Goal: Book appointment/travel/reservation

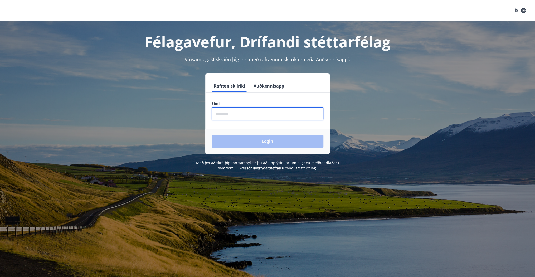
click at [260, 110] on input "phone" at bounding box center [268, 113] width 112 height 13
type input "********"
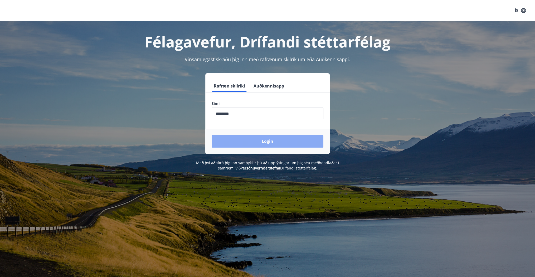
click at [277, 144] on button "Login" at bounding box center [268, 141] width 112 height 13
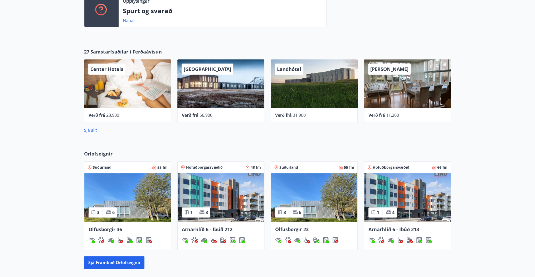
scroll to position [156, 0]
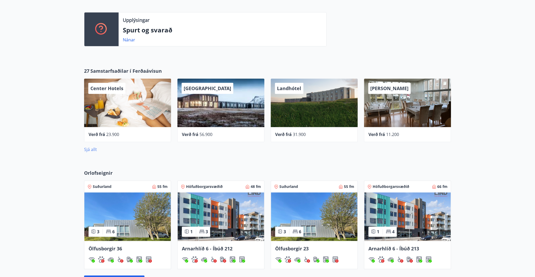
click at [95, 149] on link "Sjá allt" at bounding box center [90, 149] width 13 height 6
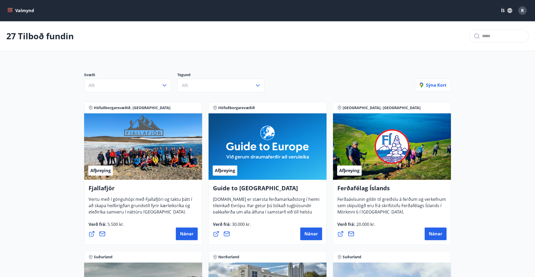
click at [13, 7] on button "Valmynd" at bounding box center [21, 10] width 30 height 9
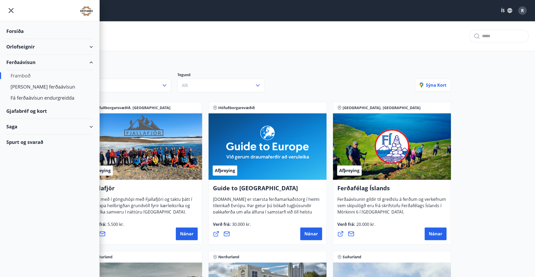
click at [23, 30] on div "Forsíða" at bounding box center [49, 31] width 87 height 16
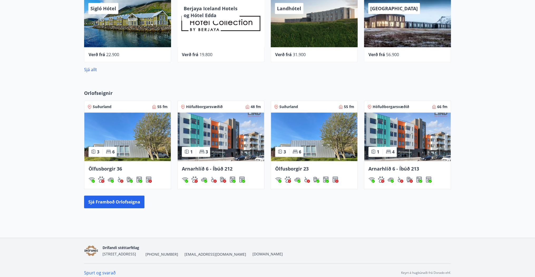
scroll to position [241, 0]
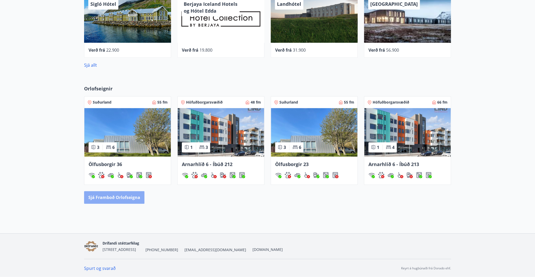
click at [136, 198] on button "Sjá framboð orlofseigna" at bounding box center [114, 197] width 60 height 13
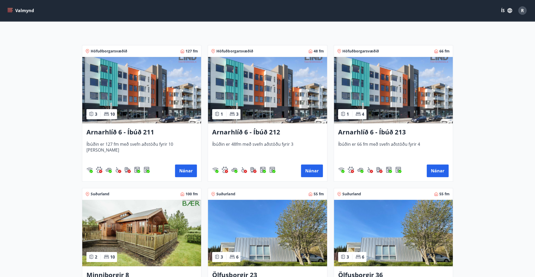
scroll to position [63, 0]
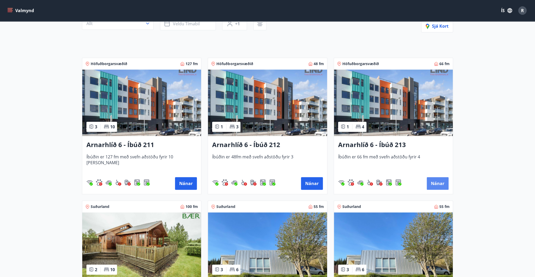
click at [440, 184] on button "Nánar" at bounding box center [438, 183] width 22 height 13
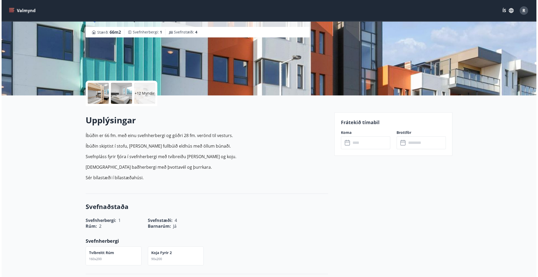
scroll to position [105, 0]
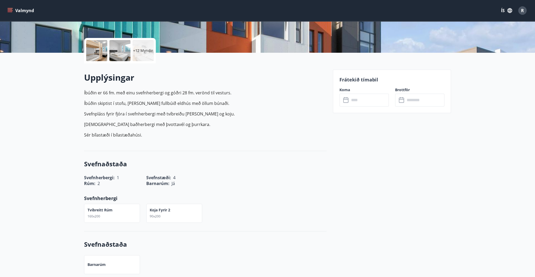
click at [144, 55] on div "+12 Myndir" at bounding box center [143, 50] width 21 height 21
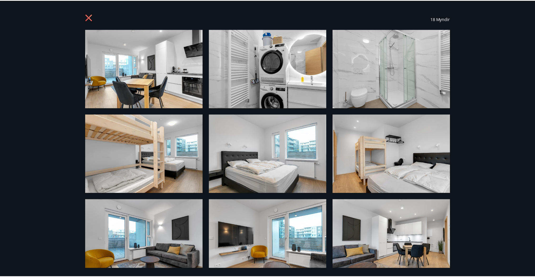
scroll to position [0, 0]
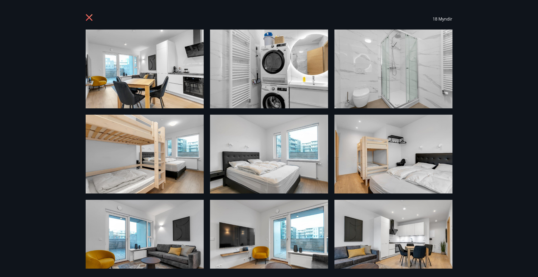
click at [90, 17] on icon at bounding box center [89, 17] width 1 height 1
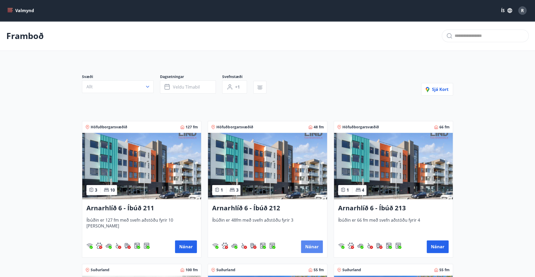
click at [309, 243] on button "Nánar" at bounding box center [312, 246] width 22 height 13
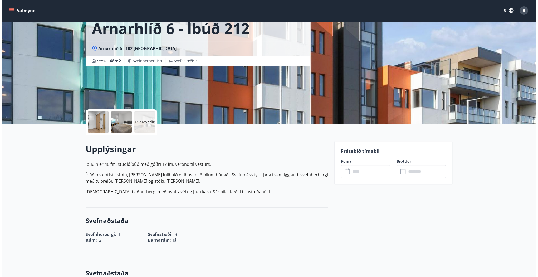
scroll to position [42, 0]
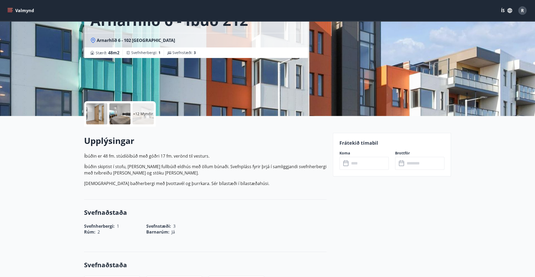
click at [147, 106] on div "+12 Myndir" at bounding box center [143, 113] width 21 height 21
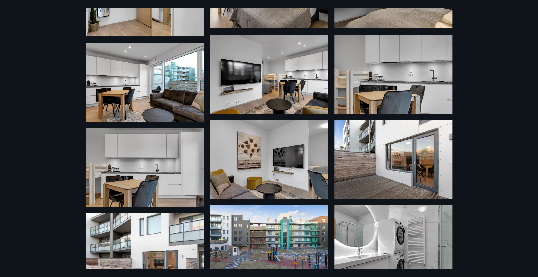
scroll to position [63, 0]
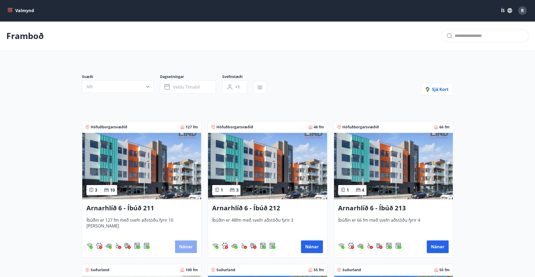
click at [189, 249] on button "Nánar" at bounding box center [186, 246] width 22 height 13
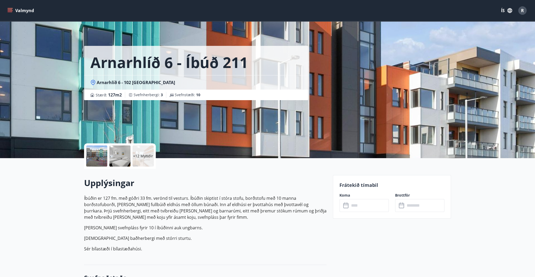
click at [147, 158] on p "+12 Myndir" at bounding box center [143, 155] width 20 height 5
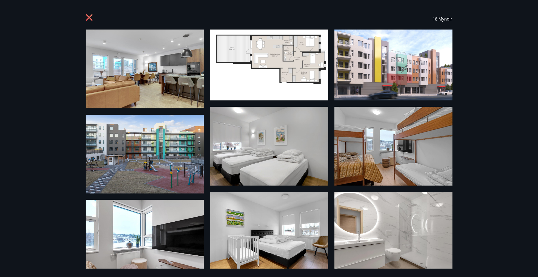
click at [88, 19] on icon at bounding box center [89, 17] width 7 height 7
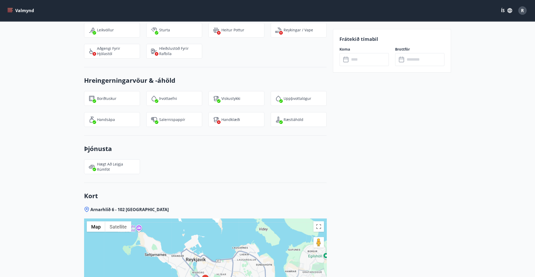
scroll to position [611, 0]
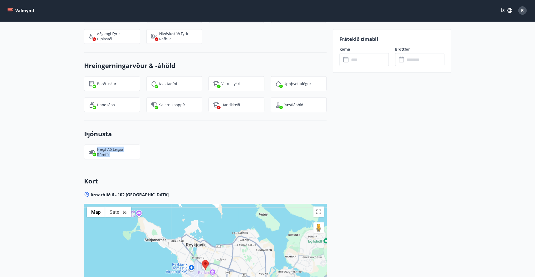
drag, startPoint x: 96, startPoint y: 150, endPoint x: 115, endPoint y: 154, distance: 19.4
click at [115, 154] on div "Hægt að leigja rúmföt" at bounding box center [112, 151] width 56 height 15
drag, startPoint x: 115, startPoint y: 154, endPoint x: 112, endPoint y: 149, distance: 5.3
copy p "Hægt að leigja rúmföt"
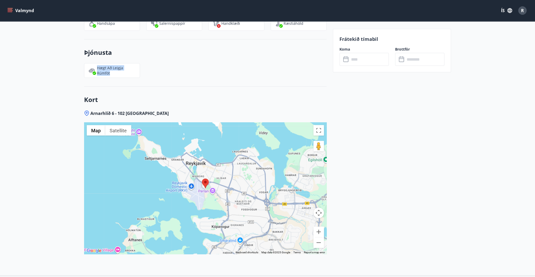
scroll to position [717, 0]
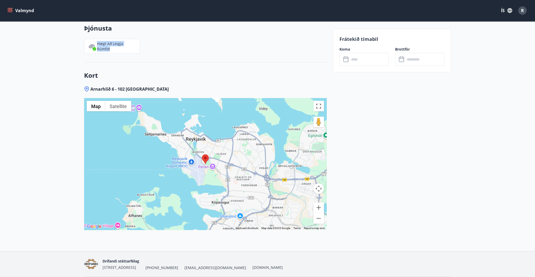
click at [317, 107] on button "Toggle fullscreen view" at bounding box center [318, 106] width 11 height 11
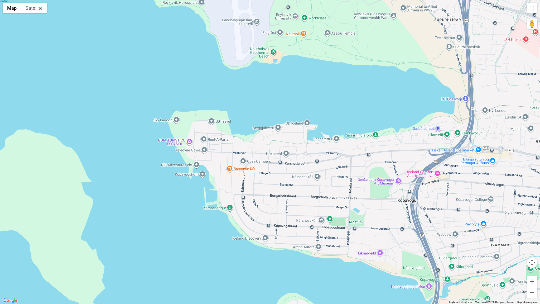
drag, startPoint x: 206, startPoint y: 95, endPoint x: 172, endPoint y: 267, distance: 175.8
click at [182, 277] on div at bounding box center [270, 152] width 540 height 304
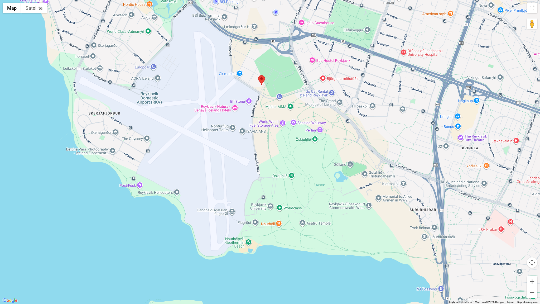
drag, startPoint x: 201, startPoint y: 61, endPoint x: 177, endPoint y: 243, distance: 183.1
click at [177, 243] on div at bounding box center [270, 152] width 540 height 304
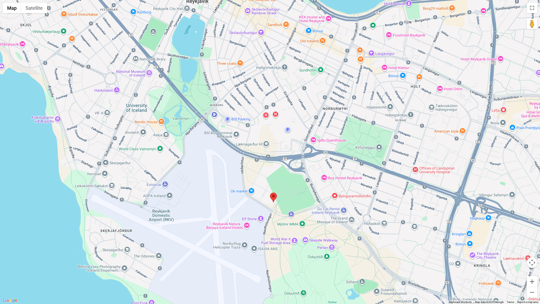
drag, startPoint x: 294, startPoint y: 81, endPoint x: 306, endPoint y: 198, distance: 118.1
click at [306, 198] on div at bounding box center [270, 152] width 540 height 304
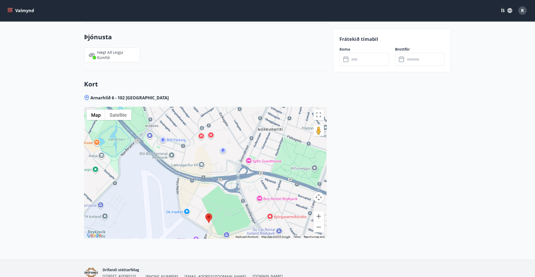
click at [364, 61] on input "text" at bounding box center [368, 59] width 39 height 13
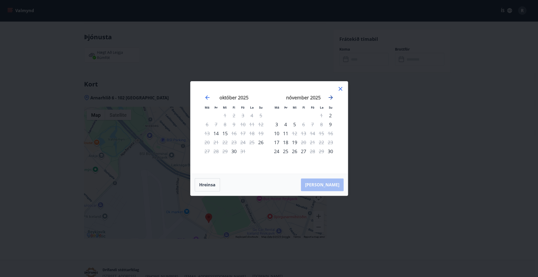
click at [330, 97] on icon "Move forward to switch to the next month." at bounding box center [330, 97] width 6 height 6
click at [333, 97] on icon "Move forward to switch to the next month." at bounding box center [330, 97] width 6 height 6
click at [332, 97] on icon "Move forward to switch to the next month." at bounding box center [331, 97] width 4 height 4
click at [204, 95] on icon "Move backward to switch to the previous month." at bounding box center [207, 97] width 6 height 6
click at [340, 86] on icon at bounding box center [340, 89] width 6 height 6
